Goal: Task Accomplishment & Management: Manage account settings

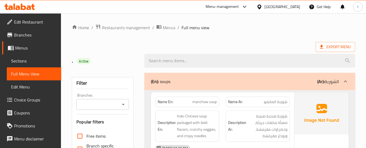
scroll to position [9873, 0]
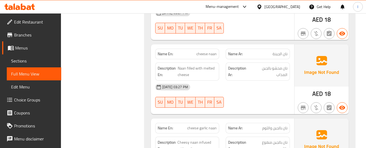
click at [224, 9] on div "Menu-management" at bounding box center [221, 7] width 33 height 6
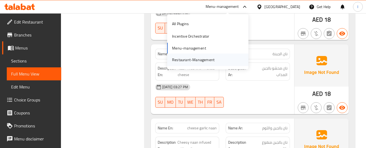
click at [199, 57] on div "Restaurant-Management" at bounding box center [193, 60] width 42 height 6
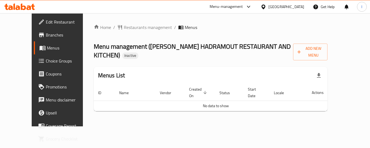
click at [327, 40] on div "Home / Restaurants management / Menus Menu management ( RAWABI HADRAMOUT RESTAU…" at bounding box center [211, 69] width 234 height 91
click at [323, 51] on span "Add New Menu" at bounding box center [310, 52] width 26 height 14
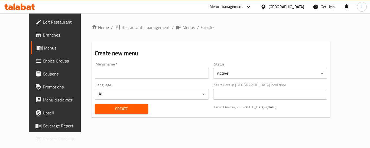
click at [136, 70] on input "text" at bounding box center [152, 73] width 114 height 11
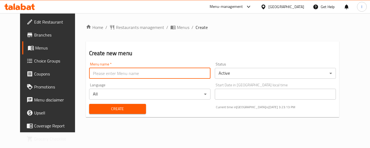
type input "."
click at [109, 106] on span "Create" at bounding box center [117, 109] width 48 height 7
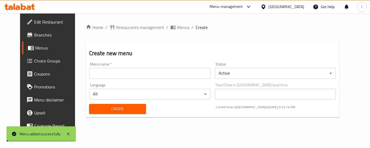
click at [35, 48] on span "Menus" at bounding box center [56, 48] width 42 height 6
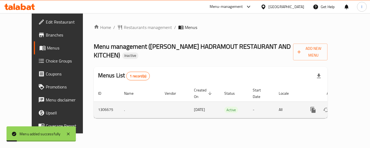
click at [349, 103] on link "enhanced table" at bounding box center [351, 109] width 13 height 13
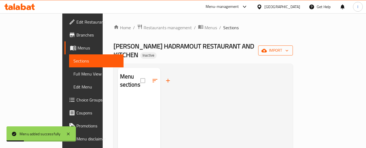
click at [288, 47] on span "import" at bounding box center [275, 50] width 26 height 7
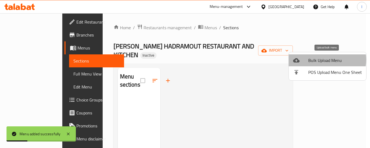
click at [324, 60] on span "Bulk Upload Menu" at bounding box center [335, 60] width 54 height 6
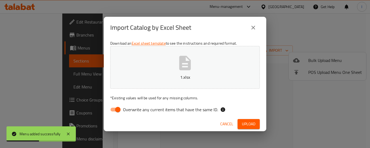
click at [127, 109] on span "Overwrite any current items that have the same ID." at bounding box center [170, 109] width 95 height 6
click at [127, 109] on input "Overwrite any current items that have the same ID." at bounding box center [117, 109] width 31 height 10
checkbox input "false"
click at [249, 125] on span "Upload" at bounding box center [249, 124] width 14 height 7
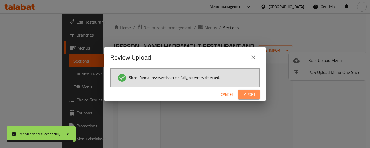
click at [255, 95] on span "Import" at bounding box center [248, 94] width 13 height 7
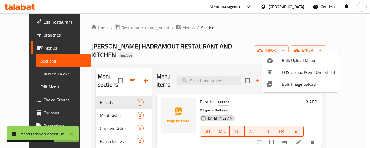
click at [28, 30] on div at bounding box center [185, 74] width 370 height 148
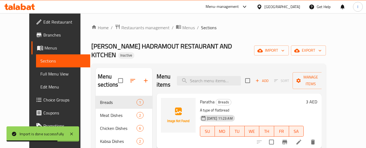
click at [43, 35] on span "Branches" at bounding box center [64, 35] width 43 height 6
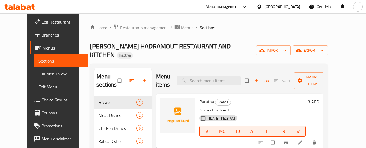
click at [36, 17] on link "Edit Restaurant" at bounding box center [58, 21] width 59 height 13
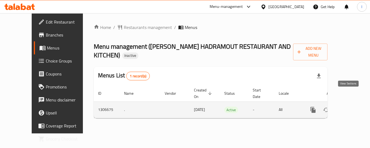
click at [351, 103] on link "enhanced table" at bounding box center [351, 109] width 13 height 13
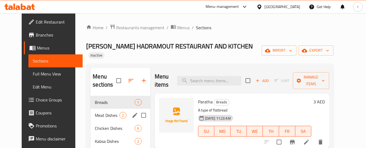
scroll to position [76, 0]
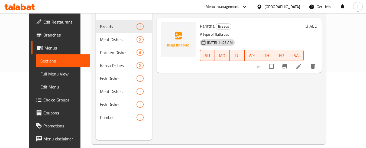
click at [43, 35] on span "Branches" at bounding box center [64, 35] width 43 height 6
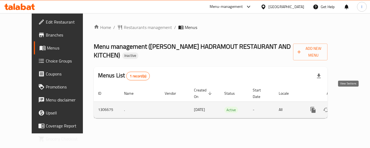
click at [352, 103] on link "enhanced table" at bounding box center [351, 109] width 13 height 13
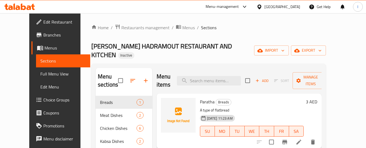
click at [36, 81] on link "Edit Menu" at bounding box center [63, 86] width 54 height 13
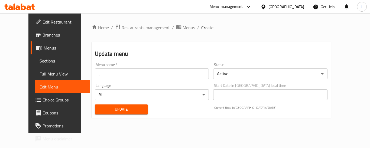
click at [40, 77] on span "Full Menu View" at bounding box center [63, 74] width 46 height 6
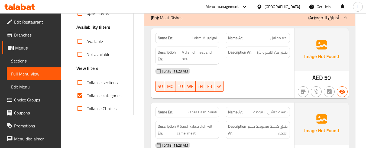
scroll to position [162, 0]
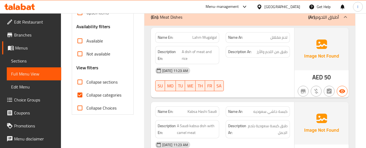
click at [90, 95] on span "Collapse categories" at bounding box center [103, 95] width 35 height 6
click at [86, 95] on input "Collapse categories" at bounding box center [79, 94] width 13 height 13
checkbox input "false"
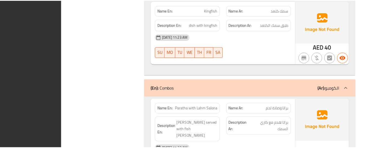
scroll to position [1260, 0]
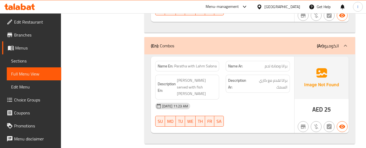
click at [249, 11] on div "Menu-management" at bounding box center [226, 6] width 51 height 13
click at [235, 9] on div "Menu-management" at bounding box center [221, 7] width 33 height 6
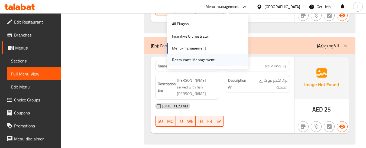
click at [221, 58] on div "Restaurant-Management" at bounding box center [207, 60] width 81 height 12
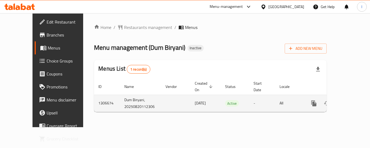
click at [350, 97] on link "enhanced table" at bounding box center [352, 103] width 13 height 13
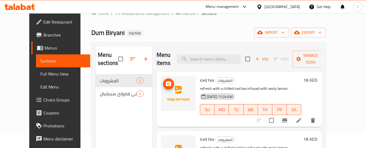
scroll to position [27, 0]
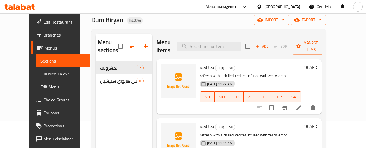
click at [232, 5] on div "Menu-management" at bounding box center [221, 7] width 33 height 6
click at [43, 36] on span "Branches" at bounding box center [64, 35] width 43 height 6
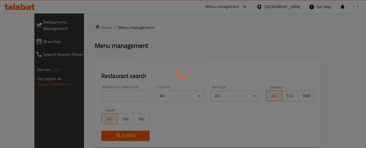
click at [229, 11] on div at bounding box center [183, 74] width 366 height 148
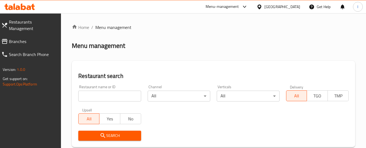
click at [232, 9] on div "Menu-management" at bounding box center [221, 7] width 33 height 6
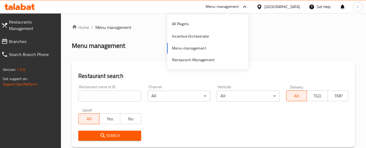
click at [233, 5] on div "Menu-management" at bounding box center [221, 7] width 33 height 6
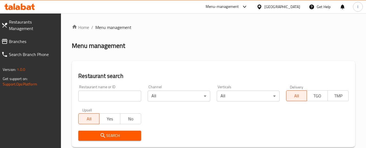
click at [234, 4] on div "Menu-management" at bounding box center [221, 7] width 33 height 6
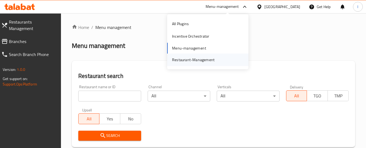
click at [208, 57] on div "Restaurant-Management" at bounding box center [193, 60] width 42 height 6
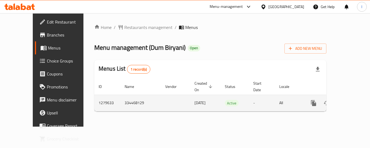
click at [351, 100] on icon "enhanced table" at bounding box center [352, 103] width 6 height 6
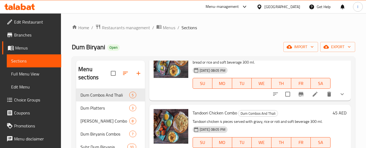
scroll to position [100, 0]
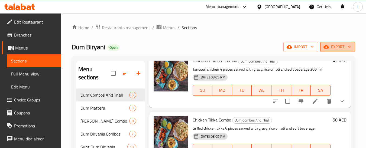
click at [332, 46] on span "export" at bounding box center [337, 47] width 26 height 7
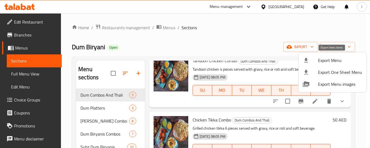
click at [327, 56] on li "Export Menu" at bounding box center [332, 60] width 68 height 12
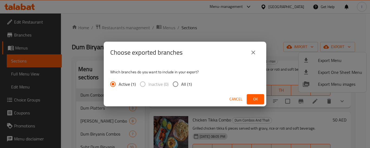
click at [181, 82] on span "All (1)" at bounding box center [186, 84] width 11 height 6
click at [181, 82] on input "All (1)" at bounding box center [175, 83] width 11 height 11
radio input "true"
click at [260, 100] on button "Ok" at bounding box center [255, 99] width 17 height 10
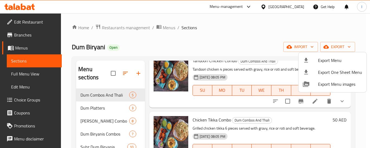
click at [29, 23] on div at bounding box center [185, 74] width 370 height 148
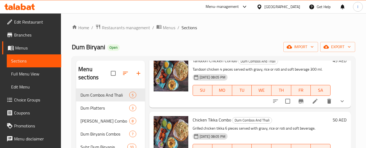
click at [43, 22] on span "Edit Restaurant" at bounding box center [35, 22] width 43 height 6
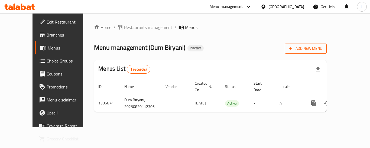
click at [322, 48] on span "Add New Menu" at bounding box center [305, 48] width 33 height 7
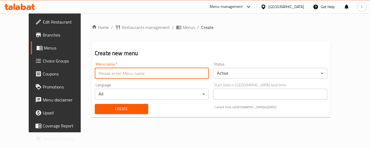
click at [112, 76] on input "text" at bounding box center [152, 73] width 114 height 11
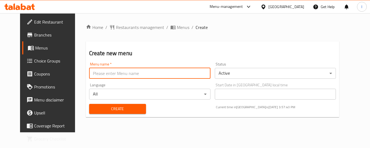
type input "."
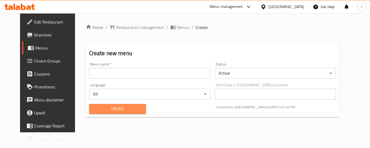
click at [114, 111] on span "Create" at bounding box center [117, 109] width 48 height 7
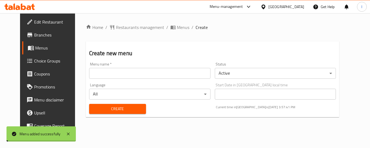
click at [32, 52] on link "Menus" at bounding box center [52, 47] width 60 height 13
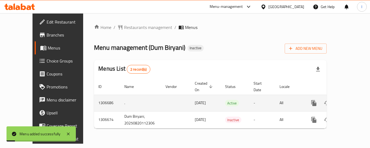
click at [352, 97] on link "enhanced table" at bounding box center [352, 103] width 13 height 13
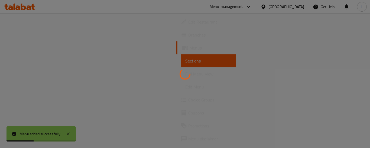
click at [189, 39] on div at bounding box center [185, 74] width 370 height 148
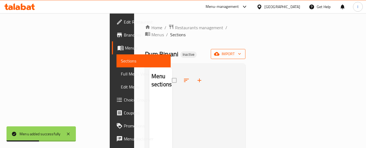
click at [241, 51] on span "import" at bounding box center [228, 54] width 26 height 7
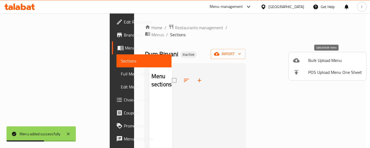
click at [324, 59] on span "Bulk Upload Menu" at bounding box center [335, 60] width 54 height 6
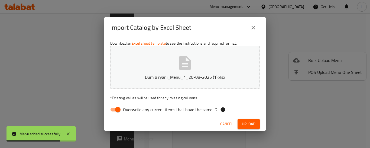
click at [109, 111] on input "Overwrite any current items that have the same ID." at bounding box center [117, 109] width 31 height 10
checkbox input "false"
click at [243, 123] on span "Upload" at bounding box center [249, 124] width 14 height 7
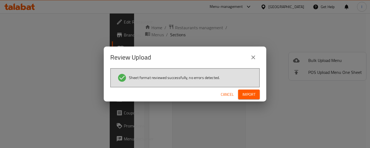
click at [249, 96] on span "Import" at bounding box center [248, 94] width 13 height 7
click at [257, 94] on button "button" at bounding box center [250, 94] width 17 height 9
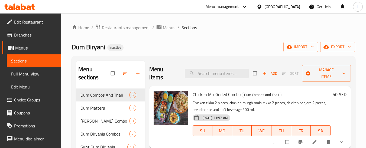
click at [35, 34] on span "Branches" at bounding box center [35, 35] width 43 height 6
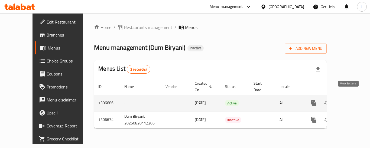
click at [352, 97] on link "enhanced table" at bounding box center [352, 103] width 13 height 13
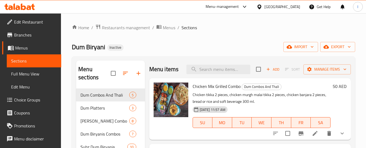
click at [25, 25] on span "Edit Restaurant" at bounding box center [35, 22] width 43 height 6
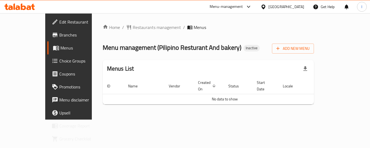
click at [252, 5] on div at bounding box center [247, 7] width 9 height 6
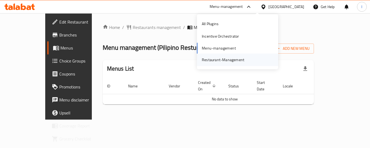
click at [233, 60] on div "Restaurant-Management" at bounding box center [223, 60] width 42 height 6
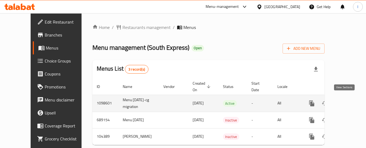
click at [347, 97] on link "enhanced table" at bounding box center [350, 103] width 13 height 13
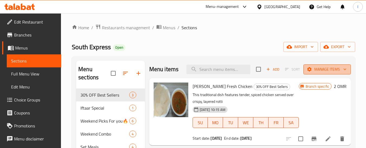
click at [328, 68] on span "Manage items" at bounding box center [326, 69] width 39 height 7
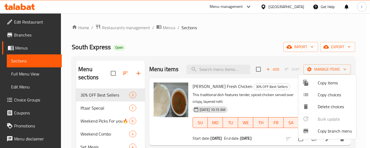
click at [346, 70] on div at bounding box center [185, 74] width 370 height 148
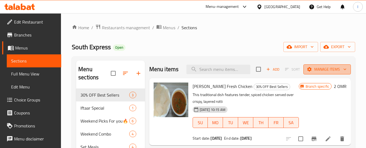
click at [344, 70] on icon "button" at bounding box center [344, 69] width 5 height 5
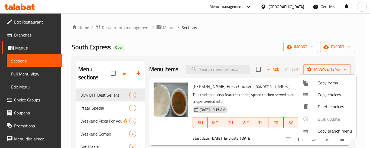
click at [311, 130] on div at bounding box center [309, 131] width 15 height 6
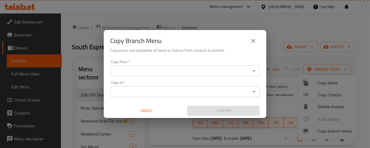
click at [182, 73] on input "Copy from   *" at bounding box center [180, 71] width 137 height 8
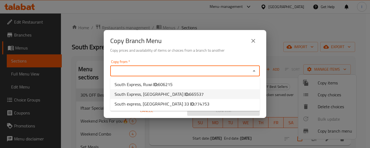
click at [178, 94] on li "South Express, Ghala ID: 665537" at bounding box center [184, 94] width 149 height 10
type input "South Express, Ghala"
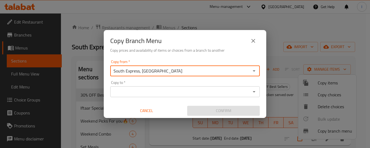
click at [195, 96] on div "Copy to *" at bounding box center [184, 91] width 149 height 11
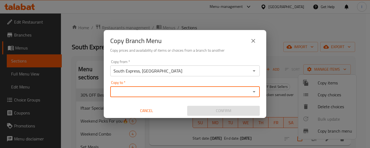
click at [186, 97] on div "Copy to *" at bounding box center [184, 91] width 149 height 11
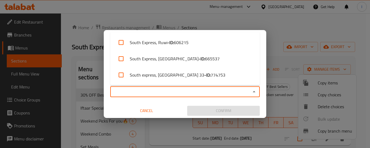
click at [188, 91] on input "Copy to   *" at bounding box center [180, 92] width 137 height 8
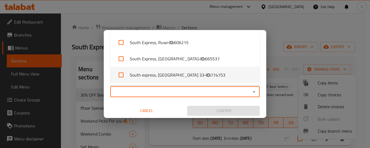
click at [211, 78] on span "774753" at bounding box center [218, 75] width 15 height 6
checkbox input "true"
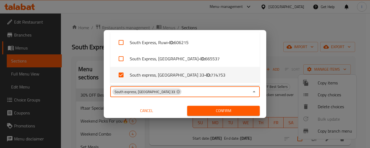
click at [216, 109] on span "Confirm" at bounding box center [223, 110] width 64 height 7
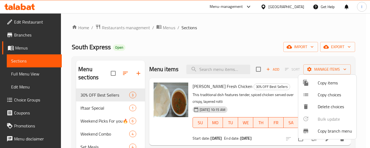
click at [300, 7] on div at bounding box center [185, 74] width 370 height 148
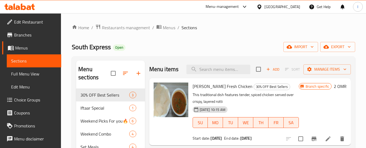
click at [293, 8] on div "[GEOGRAPHIC_DATA]" at bounding box center [282, 7] width 36 height 6
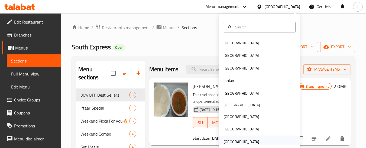
click at [234, 139] on div "[GEOGRAPHIC_DATA]" at bounding box center [241, 142] width 36 height 6
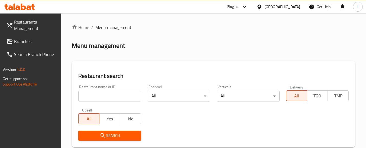
click at [243, 5] on icon at bounding box center [244, 7] width 6 height 6
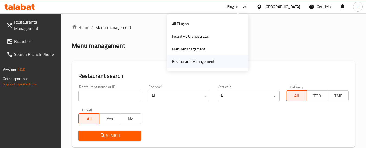
click at [208, 61] on div "Restaurant-Management" at bounding box center [193, 61] width 42 height 6
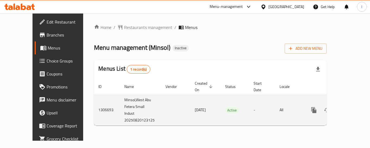
click at [353, 104] on link "enhanced table" at bounding box center [352, 110] width 13 height 13
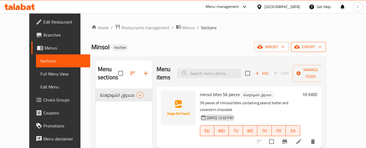
click at [326, 52] on button "export" at bounding box center [308, 47] width 35 height 10
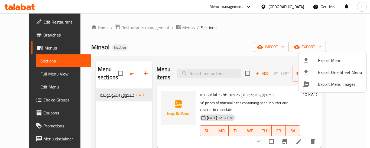
click at [323, 57] on span "Export Menu" at bounding box center [340, 60] width 44 height 6
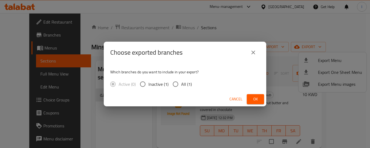
click at [174, 82] on input "All (1)" at bounding box center [175, 83] width 11 height 11
radio input "true"
click at [253, 97] on span "Ok" at bounding box center [255, 99] width 9 height 7
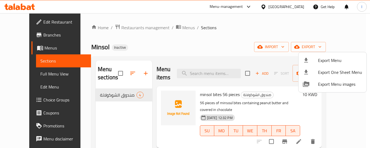
click at [241, 42] on div at bounding box center [185, 74] width 370 height 148
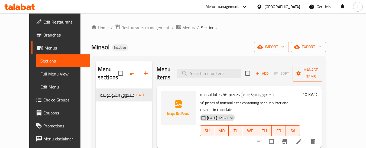
click at [240, 33] on div "Home / Restaurants management / Menus / Sections Minsol Inactive import export …" at bounding box center [208, 118] width 234 height 189
click at [284, 45] on span "import" at bounding box center [271, 47] width 26 height 7
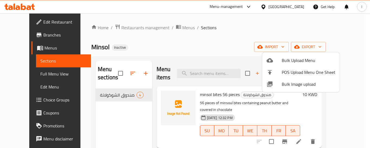
click at [285, 61] on span "Bulk Upload Menu" at bounding box center [308, 60] width 54 height 6
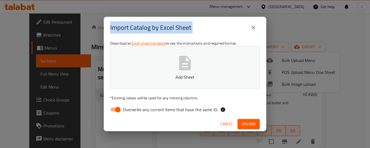
click at [20, 38] on div "Import Catalog by Excel Sheet Download an Excel sheet template to see the instr…" at bounding box center [185, 74] width 370 height 148
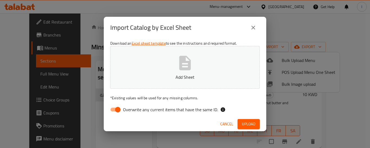
click at [25, 48] on div "Import Catalog by Excel Sheet Download an Excel sheet template to see the instr…" at bounding box center [185, 74] width 370 height 148
drag, startPoint x: 223, startPoint y: 125, endPoint x: 114, endPoint y: 91, distance: 114.4
click at [223, 125] on span "Cancel" at bounding box center [226, 124] width 13 height 7
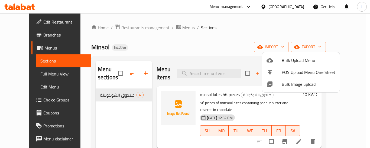
click at [31, 50] on div at bounding box center [185, 74] width 370 height 148
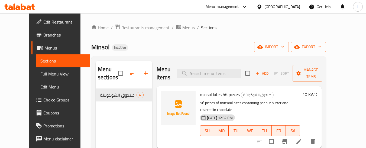
click at [44, 50] on span "Menus" at bounding box center [65, 48] width 42 height 6
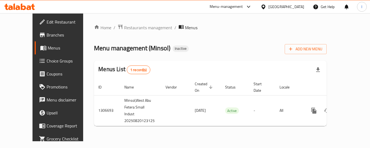
click at [326, 43] on div "Add New Menu" at bounding box center [305, 48] width 42 height 12
click at [326, 44] on button "Add New Menu" at bounding box center [305, 49] width 42 height 10
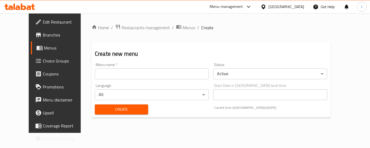
click at [119, 69] on div "Menu name   * Menu name *" at bounding box center [152, 71] width 114 height 17
click at [108, 77] on input "text" at bounding box center [152, 73] width 114 height 11
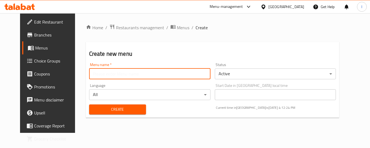
type input "."
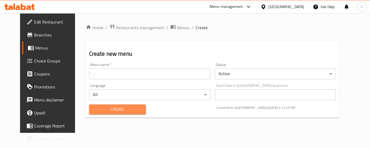
click at [104, 112] on span "Create" at bounding box center [117, 109] width 48 height 7
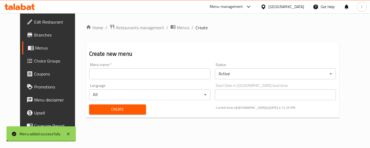
click at [38, 51] on span "Menus" at bounding box center [56, 48] width 42 height 6
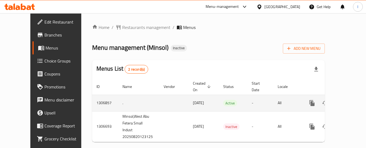
click at [344, 97] on link "enhanced table" at bounding box center [350, 103] width 13 height 13
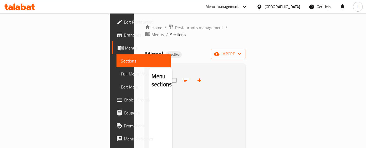
click at [172, 74] on div at bounding box center [206, 142] width 69 height 148
click at [241, 51] on span "import" at bounding box center [228, 54] width 26 height 7
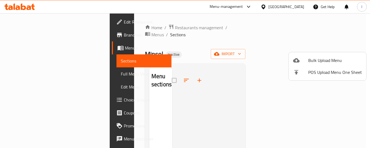
click at [308, 62] on div at bounding box center [300, 60] width 15 height 6
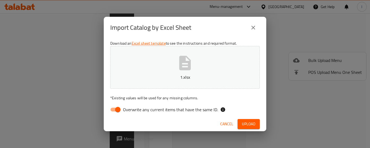
click at [116, 113] on input "Overwrite any current items that have the same ID." at bounding box center [117, 109] width 31 height 10
checkbox input "false"
click at [257, 124] on button "Upload" at bounding box center [248, 124] width 22 height 10
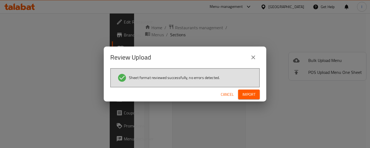
click at [257, 93] on button "Import" at bounding box center [249, 95] width 22 height 10
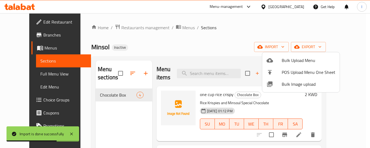
click at [31, 39] on div at bounding box center [185, 74] width 370 height 148
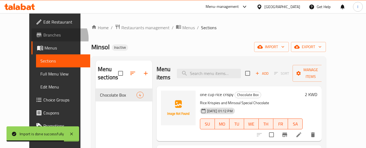
click at [43, 38] on span "Branches" at bounding box center [64, 35] width 43 height 6
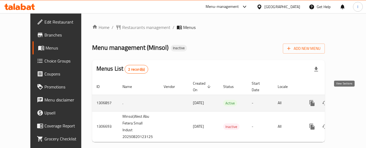
click at [347, 100] on icon "enhanced table" at bounding box center [350, 103] width 6 height 6
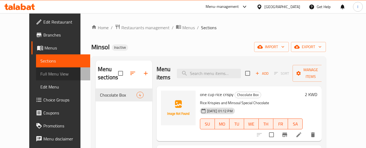
click at [45, 79] on link "Full Menu View" at bounding box center [63, 73] width 54 height 13
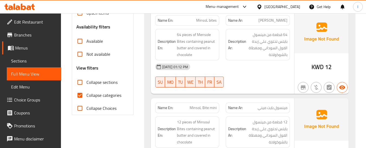
scroll to position [162, 0]
click at [88, 96] on span "Collapse categories" at bounding box center [103, 95] width 35 height 6
click at [86, 96] on input "Collapse categories" at bounding box center [79, 94] width 13 height 13
checkbox input "false"
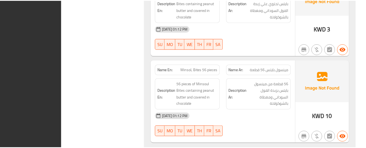
scroll to position [298, 0]
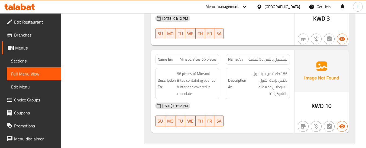
click at [292, 6] on div "Kuwait" at bounding box center [282, 7] width 36 height 6
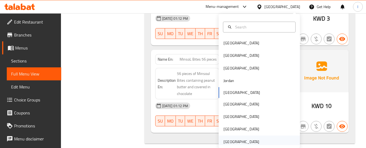
click at [237, 140] on div "[GEOGRAPHIC_DATA]" at bounding box center [241, 142] width 36 height 6
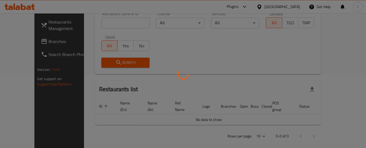
scroll to position [262, 0]
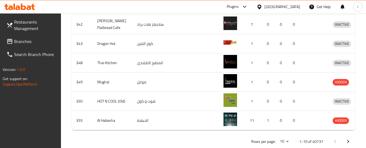
click at [244, 3] on div "Plugins" at bounding box center [236, 6] width 29 height 13
click at [238, 5] on div "Plugins" at bounding box center [232, 7] width 12 height 6
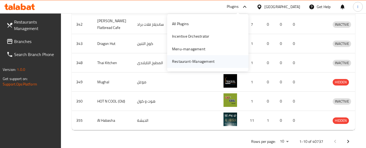
click at [206, 60] on div "Restaurant-Management" at bounding box center [193, 61] width 42 height 6
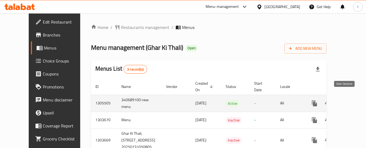
click at [347, 101] on link "enhanced table" at bounding box center [353, 103] width 13 height 13
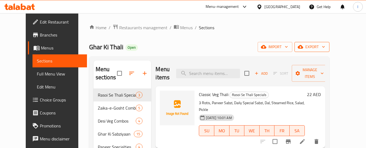
click at [325, 46] on span "export" at bounding box center [311, 47] width 26 height 7
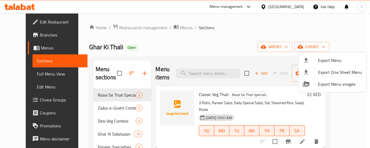
click at [228, 48] on div at bounding box center [185, 74] width 370 height 148
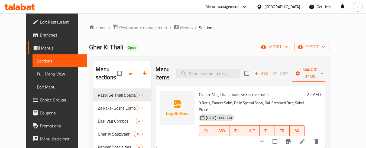
click at [328, 77] on button "Manage items" at bounding box center [309, 73] width 36 height 17
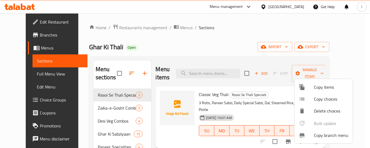
click at [317, 137] on span "Copy branch menu" at bounding box center [331, 135] width 34 height 6
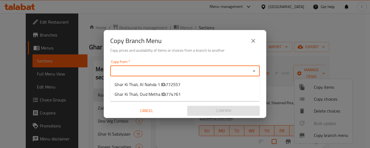
click at [222, 69] on input "Copy from   *" at bounding box center [180, 71] width 137 height 8
click at [186, 85] on li "Ghar Ki Thali, Al Nahda 1 ID: 772557" at bounding box center [184, 85] width 149 height 10
type input "Ghar Ki Thali, Al Nahda 1"
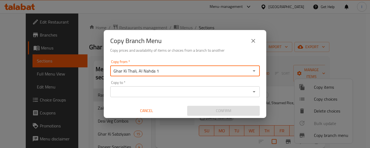
click at [180, 92] on input "Copy to   *" at bounding box center [180, 92] width 137 height 8
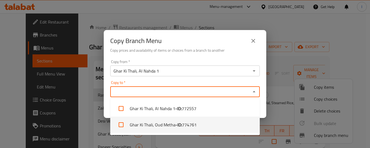
click at [186, 125] on span "774761" at bounding box center [189, 124] width 15 height 6
checkbox input "true"
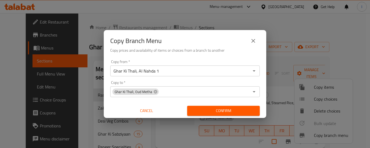
click at [214, 49] on h6 "Copy prices and availability of items or choices from a branch to another" at bounding box center [184, 50] width 149 height 6
click at [222, 106] on button "Confirm" at bounding box center [223, 111] width 73 height 10
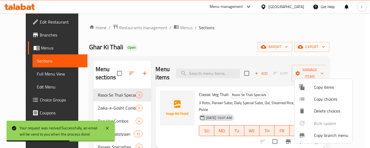
click at [34, 38] on div at bounding box center [185, 74] width 370 height 148
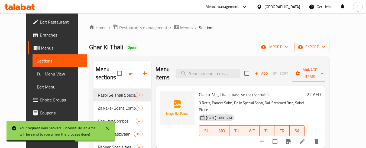
click at [40, 38] on span "Branches" at bounding box center [61, 35] width 43 height 6
